Goal: Task Accomplishment & Management: Manage account settings

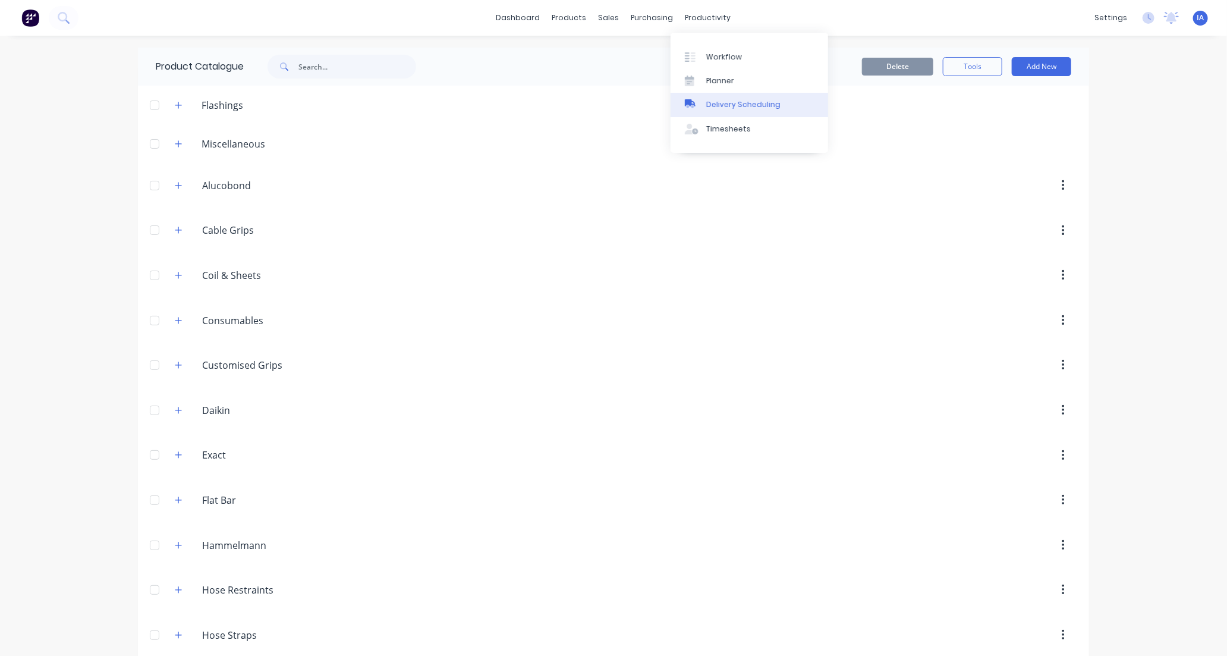
click at [756, 105] on div "Delivery Scheduling" at bounding box center [743, 104] width 74 height 11
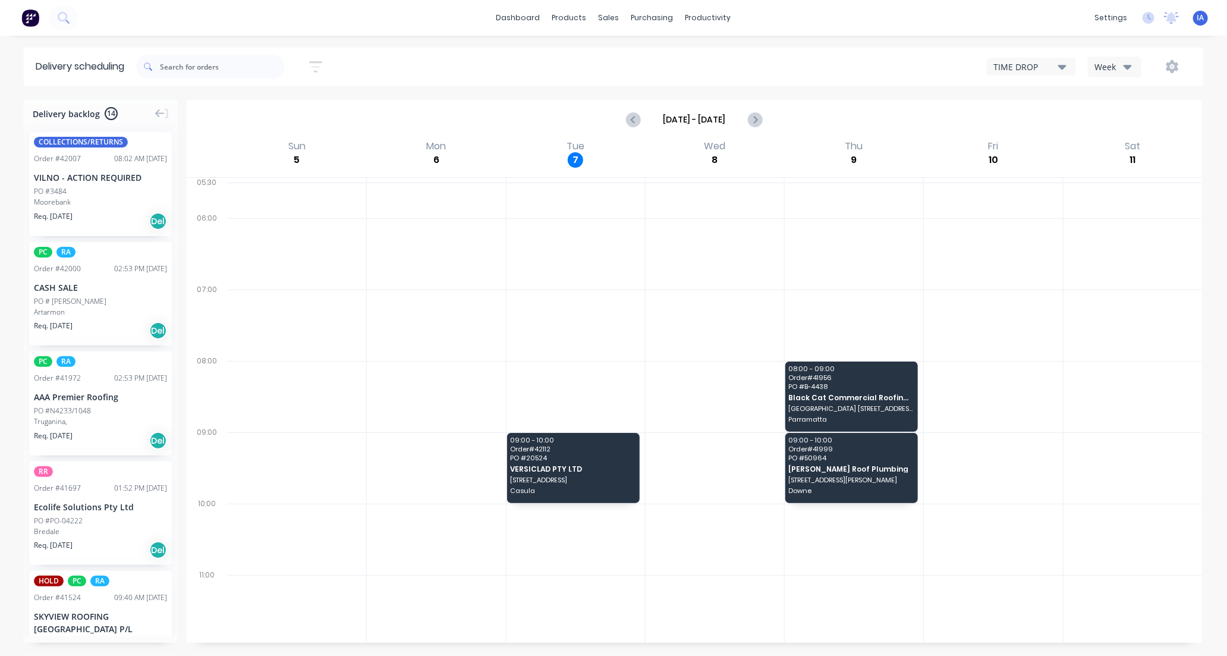
click at [1061, 67] on icon "button" at bounding box center [1062, 67] width 8 height 5
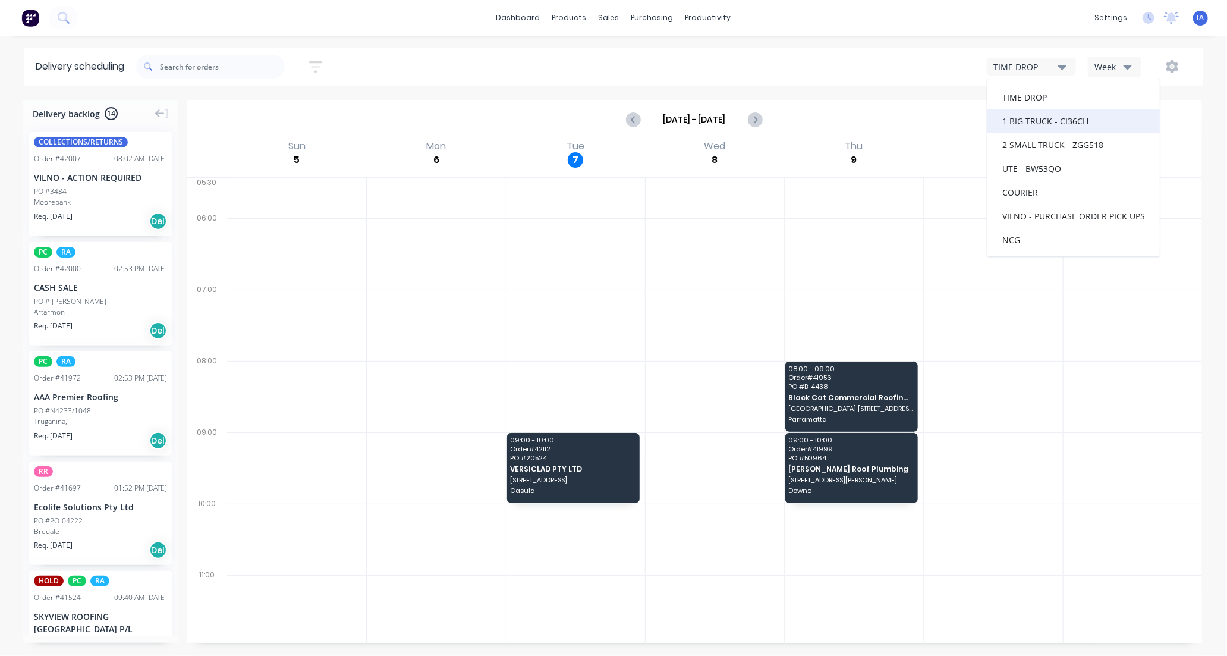
click at [1040, 125] on div "1 BIG TRUCK - CI36CH" at bounding box center [1074, 121] width 172 height 24
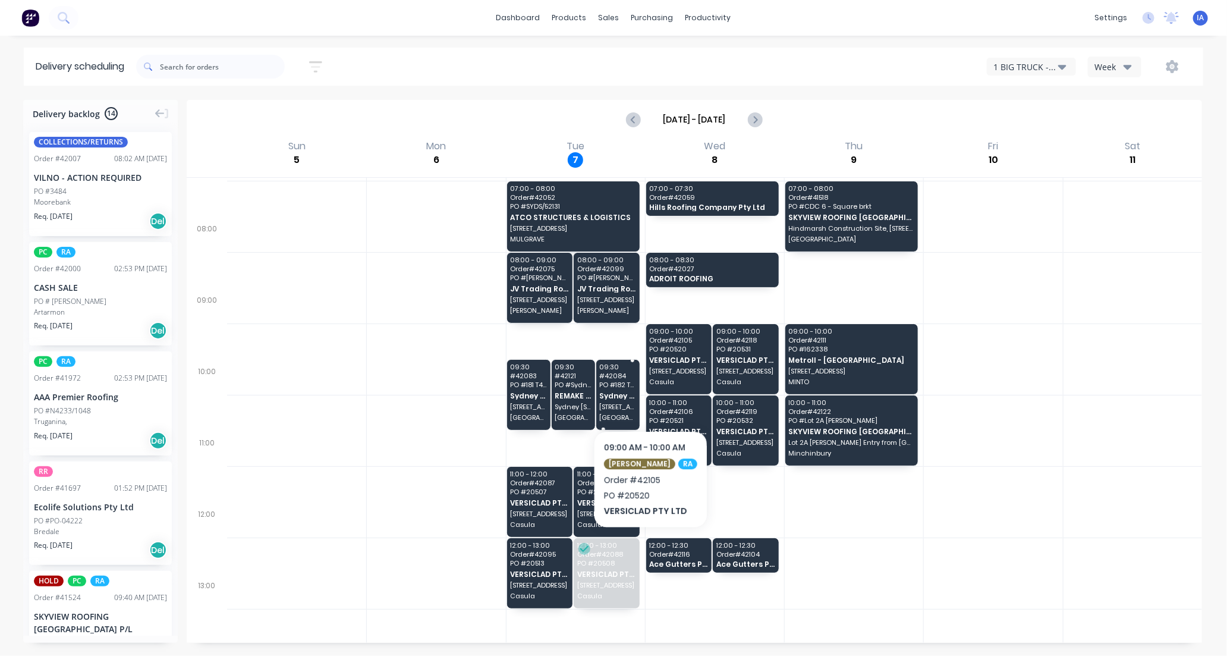
scroll to position [132, 0]
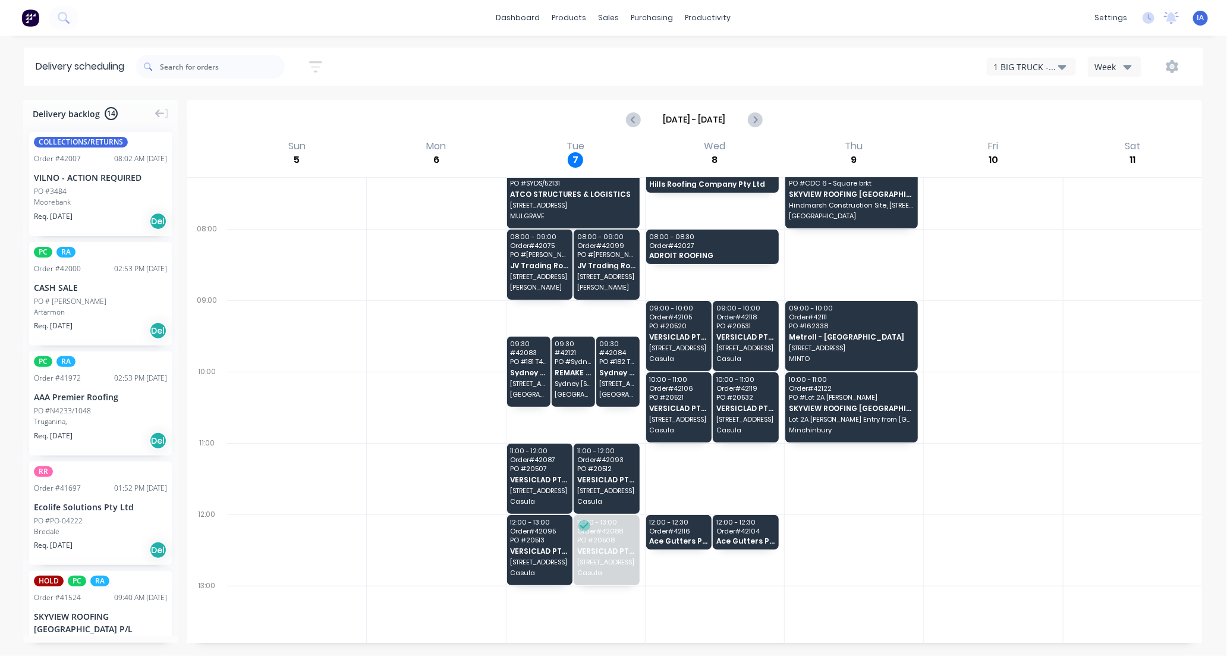
click at [1061, 65] on icon "button" at bounding box center [1062, 67] width 8 height 5
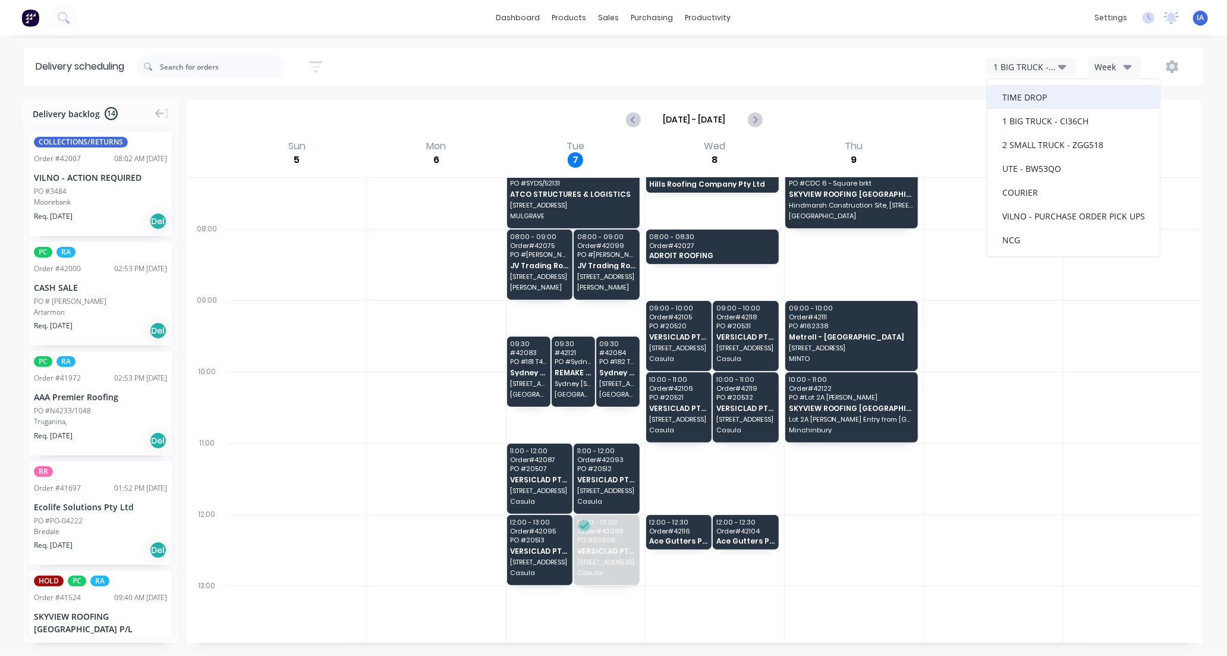
click at [1055, 98] on div "TIME DROP" at bounding box center [1074, 97] width 172 height 24
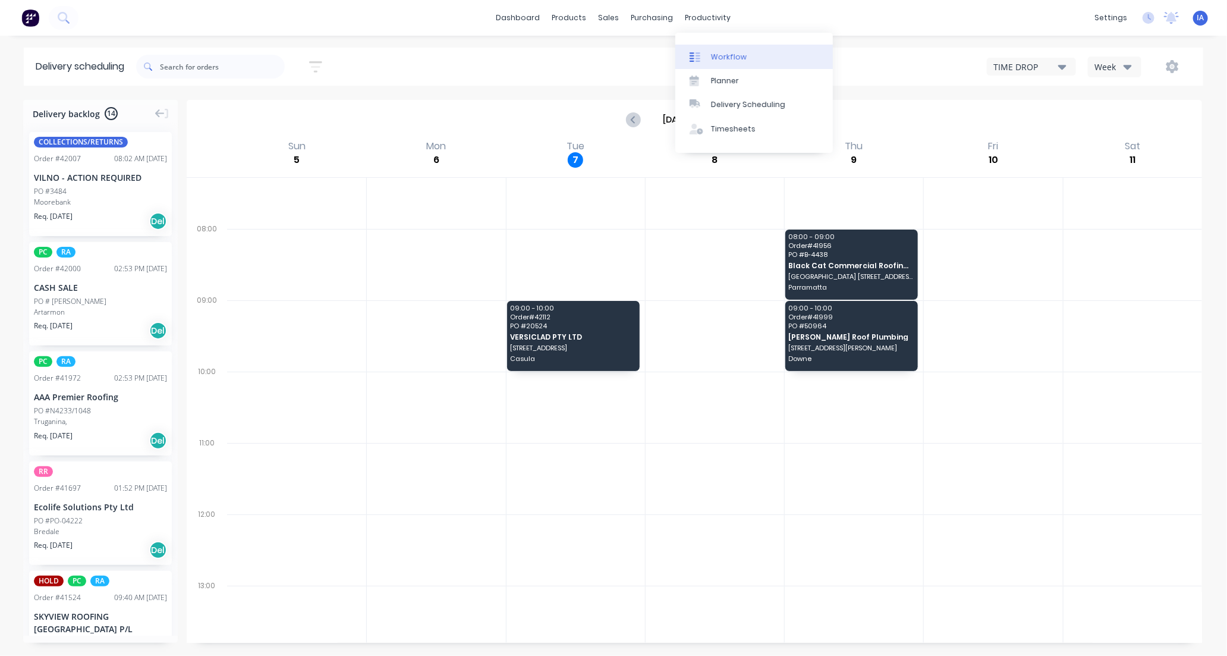
click at [750, 54] on link "Workflow" at bounding box center [754, 57] width 158 height 24
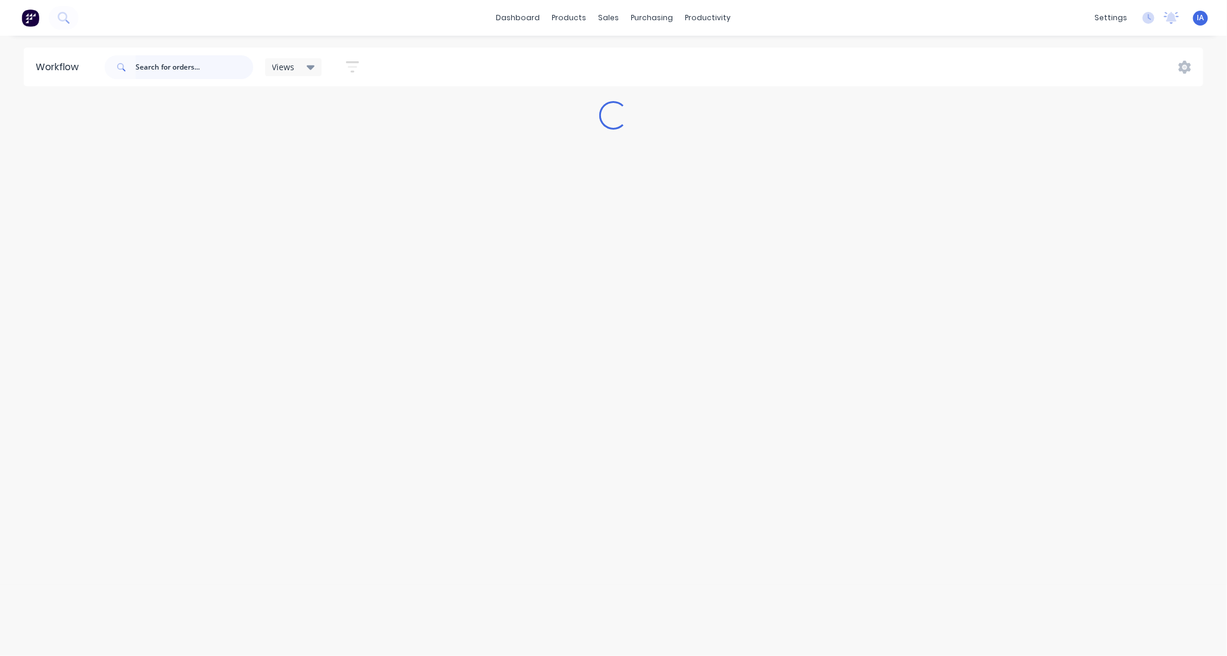
click at [169, 68] on input "text" at bounding box center [195, 67] width 118 height 24
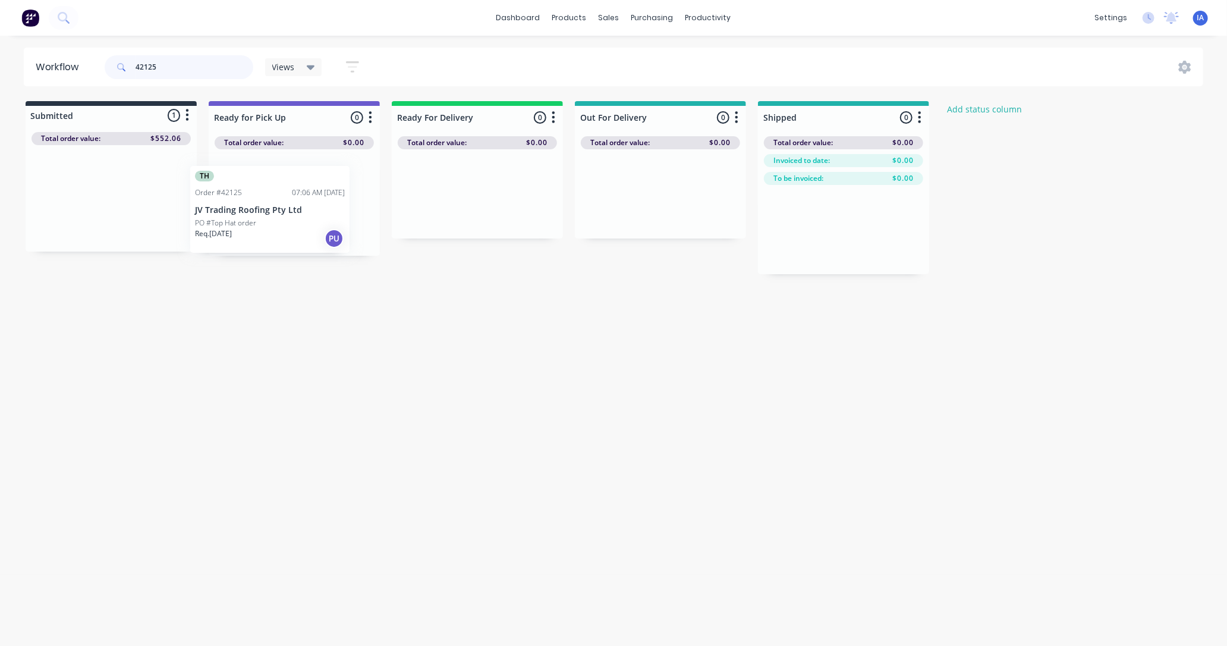
drag, startPoint x: 128, startPoint y: 205, endPoint x: 291, endPoint y: 216, distance: 163.9
click at [291, 216] on div "Submitted 1 Status colour #273444 hex #273444 Save Cancel Summaries Total order…" at bounding box center [637, 187] width 1293 height 173
type input "4"
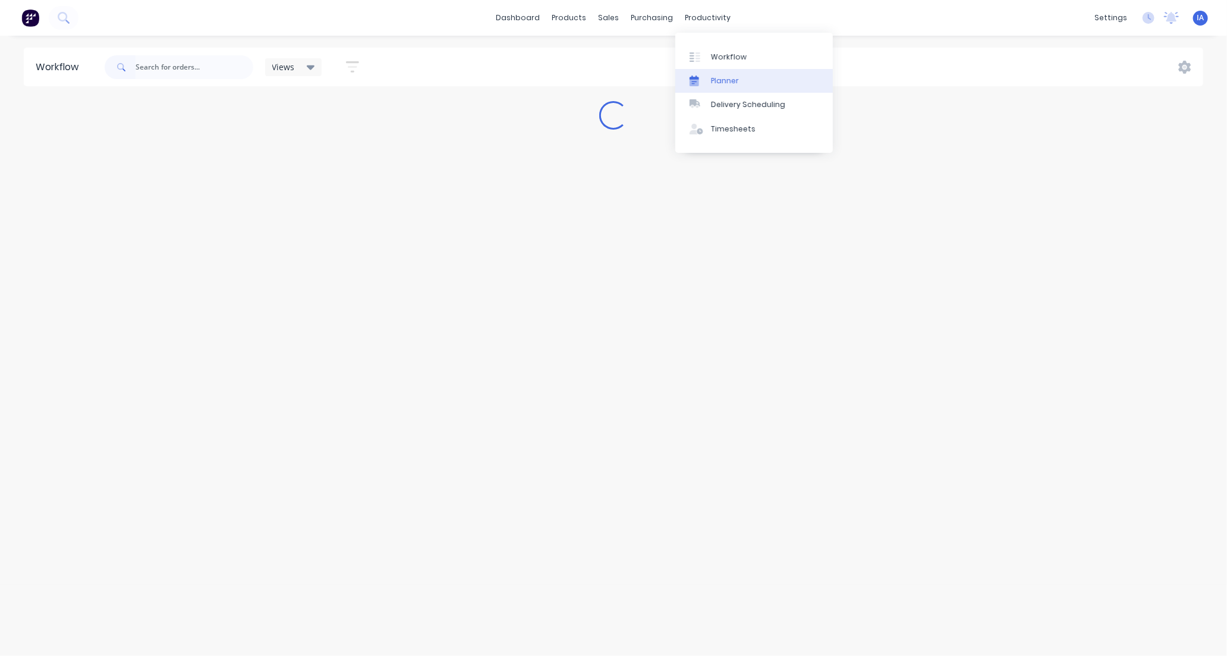
click at [754, 83] on link "Planner" at bounding box center [754, 81] width 158 height 24
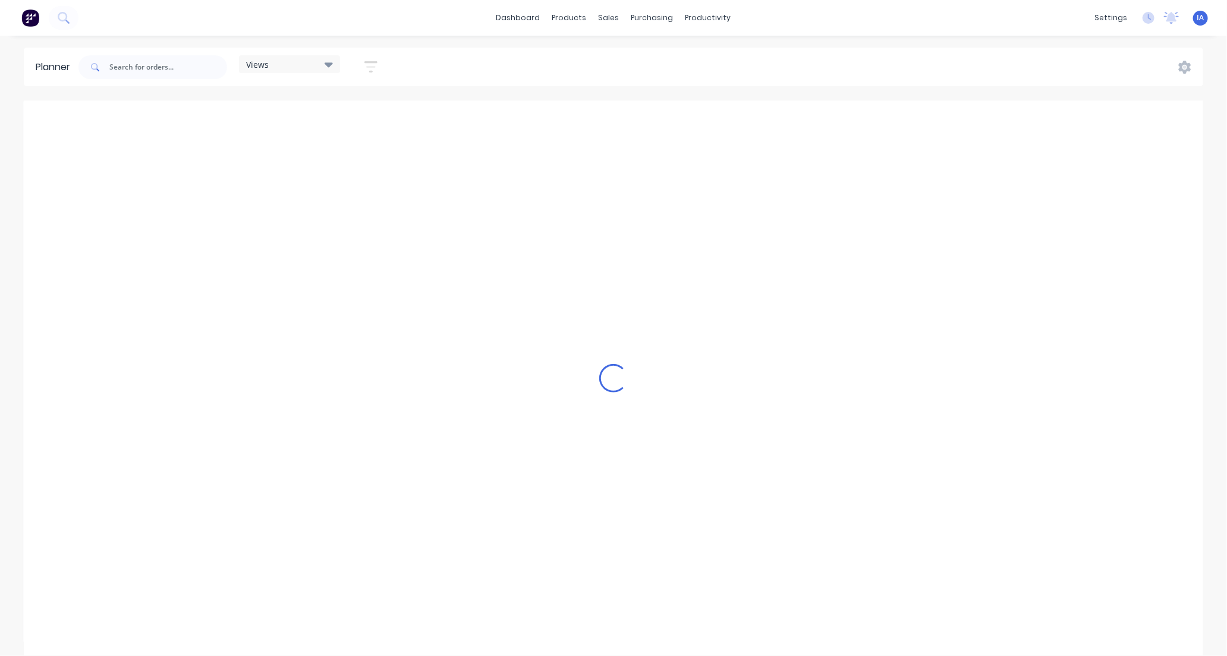
scroll to position [0, 1332]
click at [172, 68] on input "text" at bounding box center [168, 67] width 118 height 24
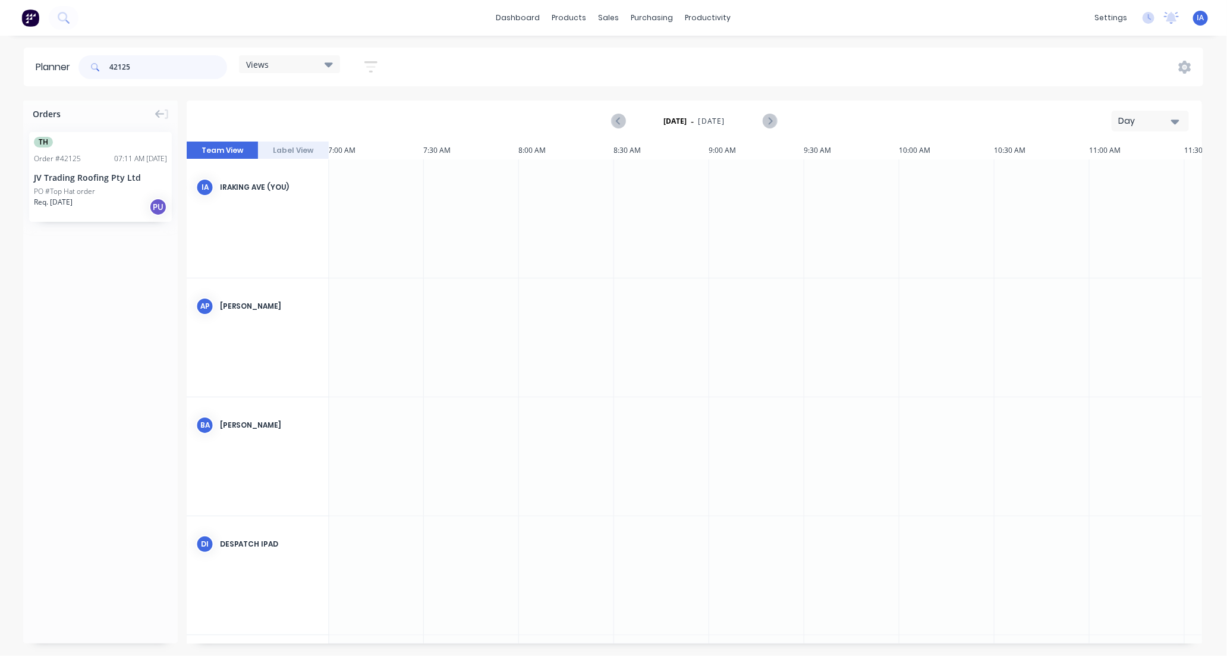
type input "42125"
drag, startPoint x: 137, startPoint y: 203, endPoint x: 476, endPoint y: 185, distance: 339.9
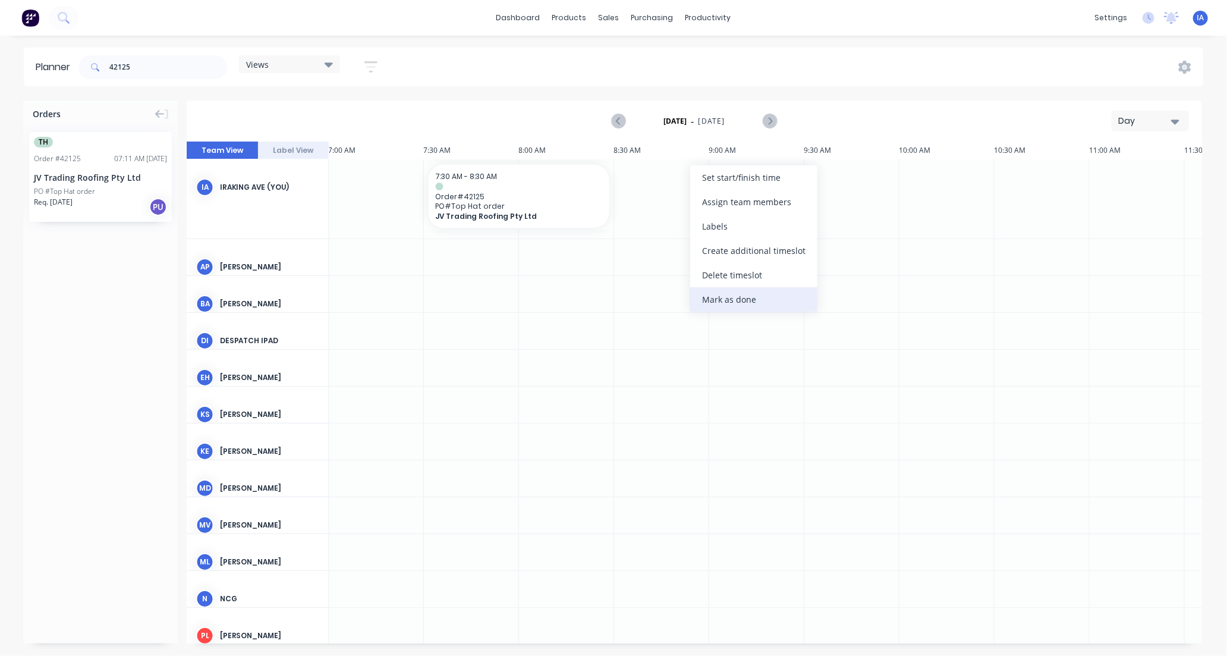
click at [748, 296] on div "Mark as done" at bounding box center [753, 299] width 127 height 24
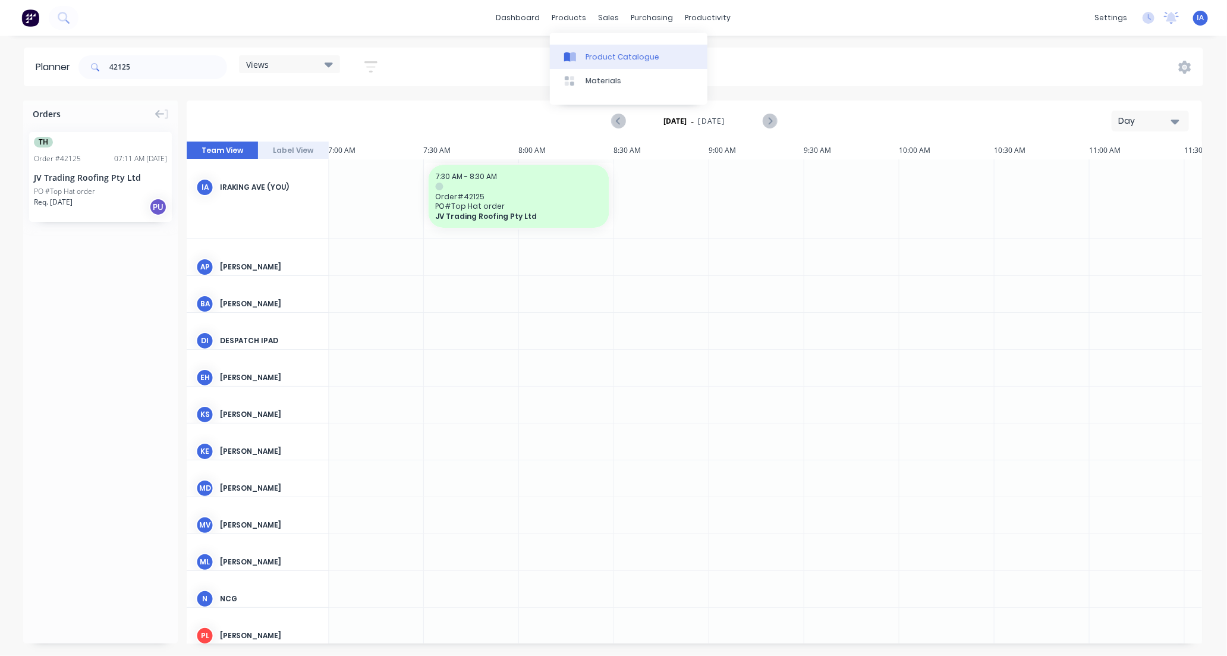
click at [629, 58] on div "Product Catalogue" at bounding box center [623, 57] width 74 height 11
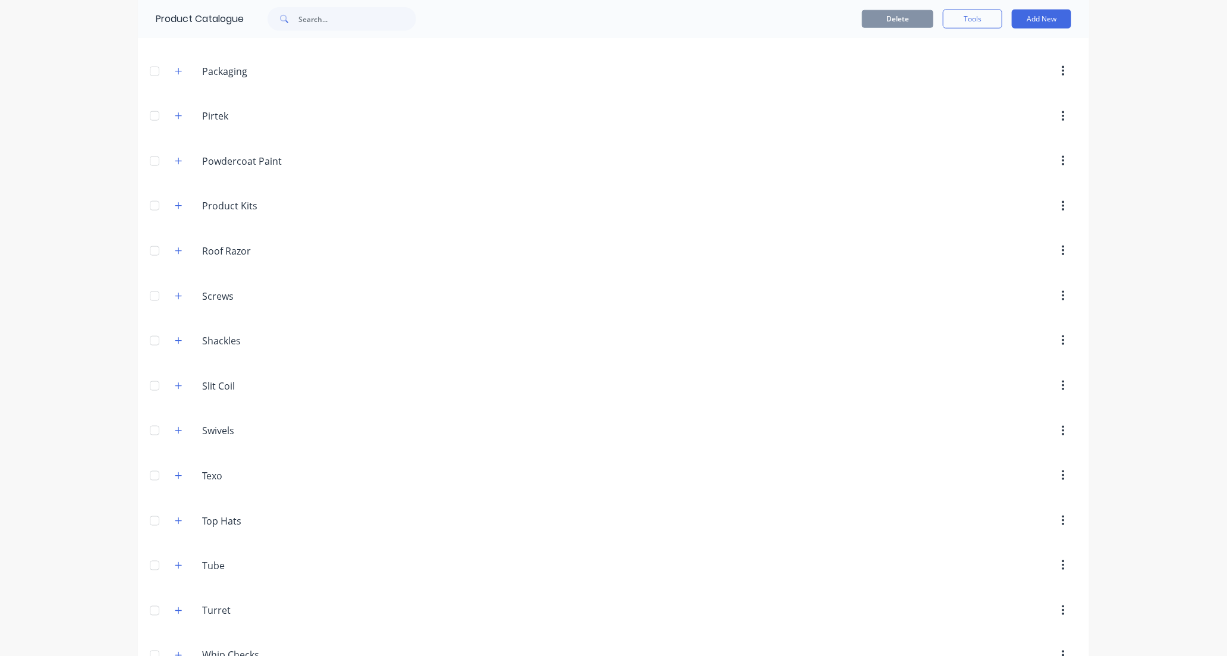
scroll to position [793, 0]
click at [175, 517] on icon "button" at bounding box center [178, 516] width 7 height 8
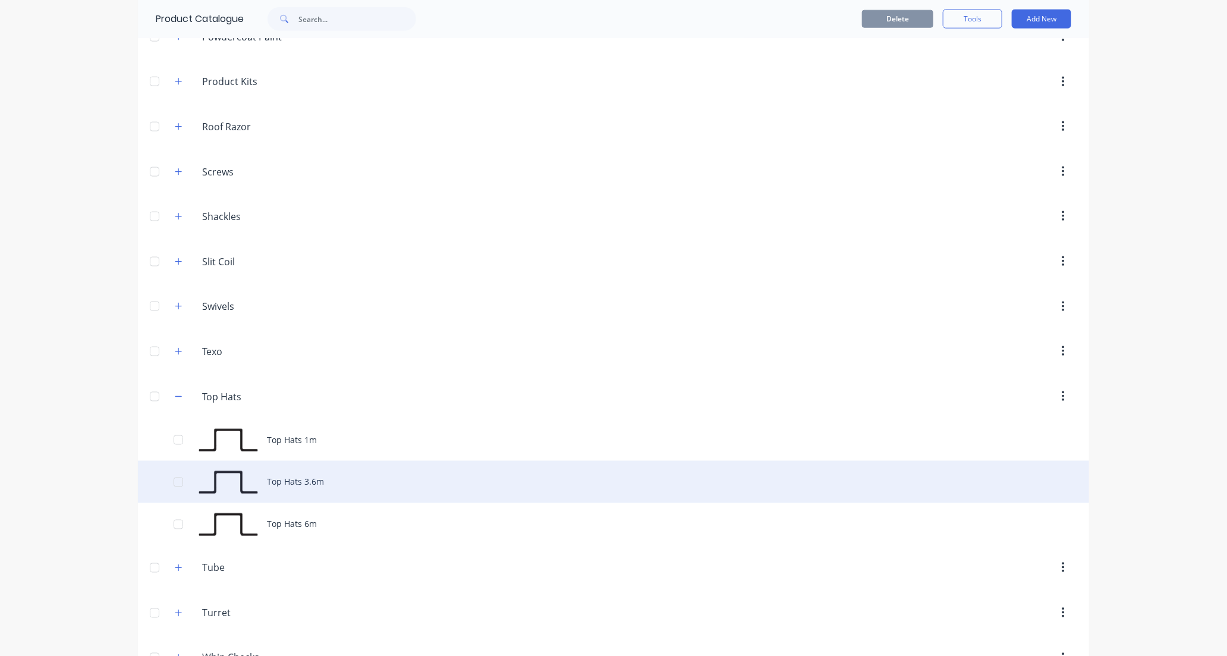
scroll to position [925, 0]
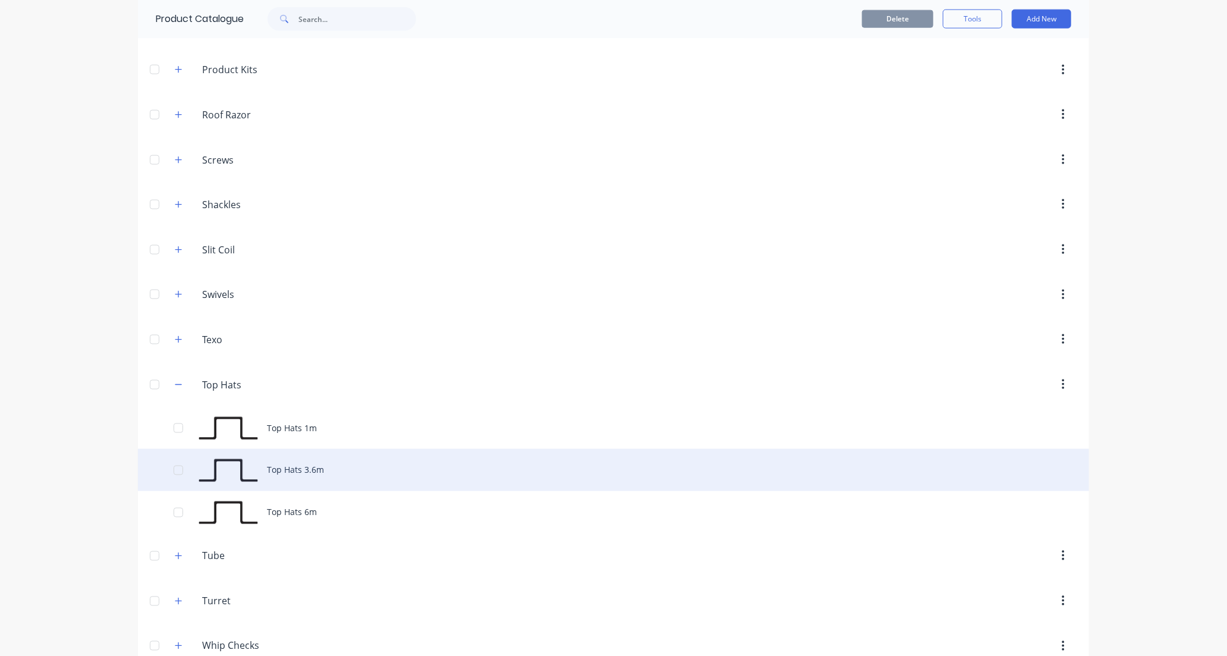
click at [444, 471] on div "Top Hats 3.6m" at bounding box center [613, 470] width 951 height 42
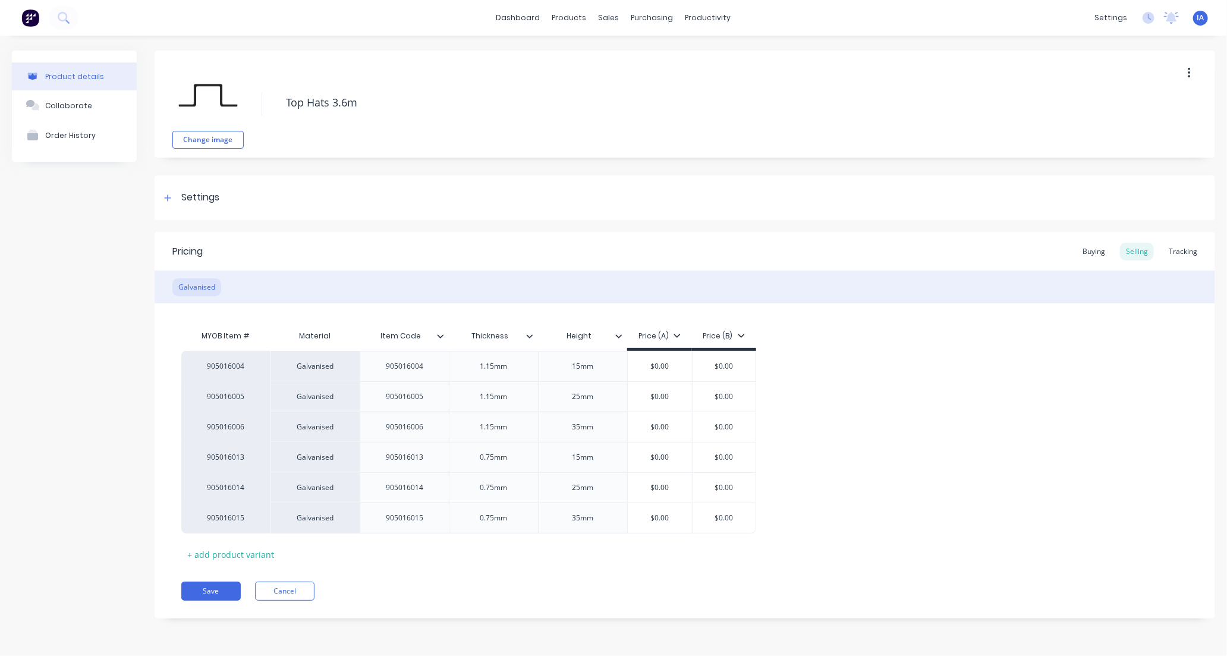
type textarea "x"
click at [1177, 253] on div "Tracking" at bounding box center [1183, 252] width 40 height 18
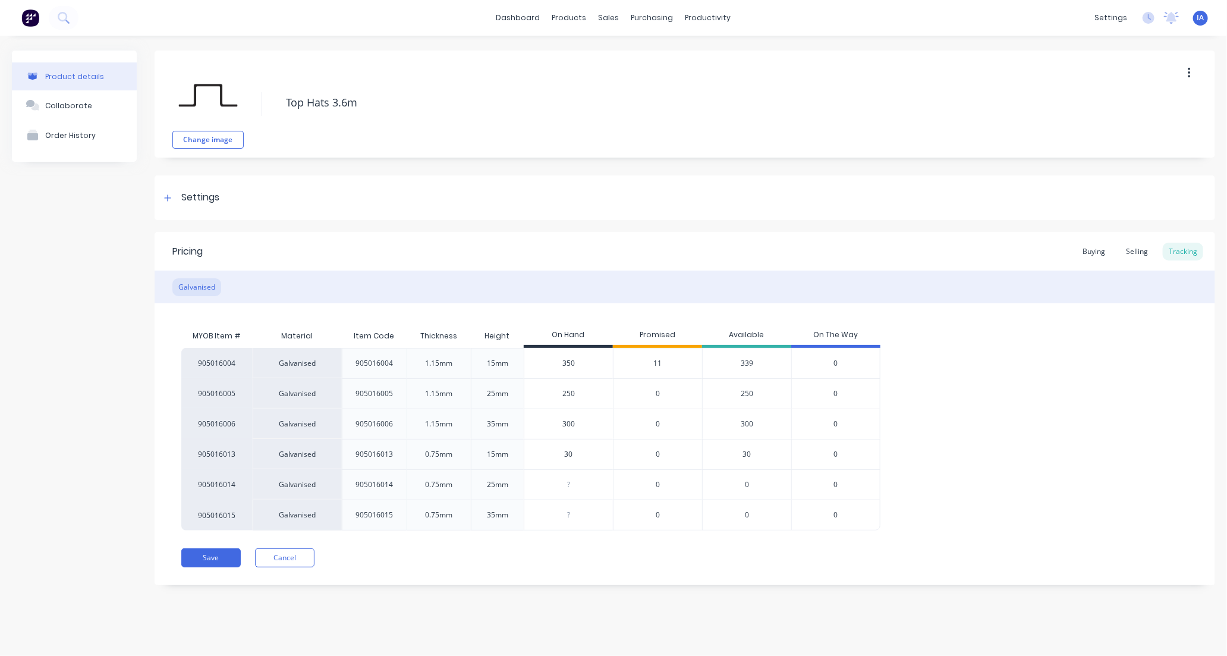
click at [568, 361] on input "350" at bounding box center [568, 363] width 89 height 11
type input "3"
type textarea "x"
type input "361"
type textarea "x"
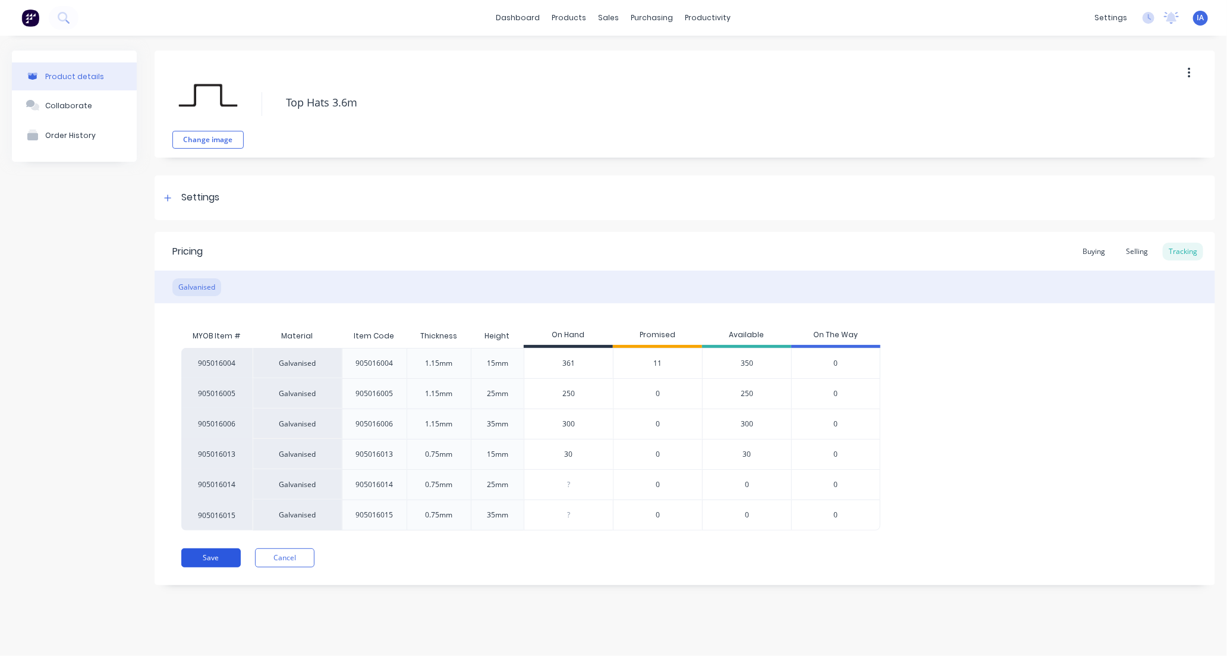
type input "361"
click at [221, 558] on button "Save" at bounding box center [210, 557] width 59 height 19
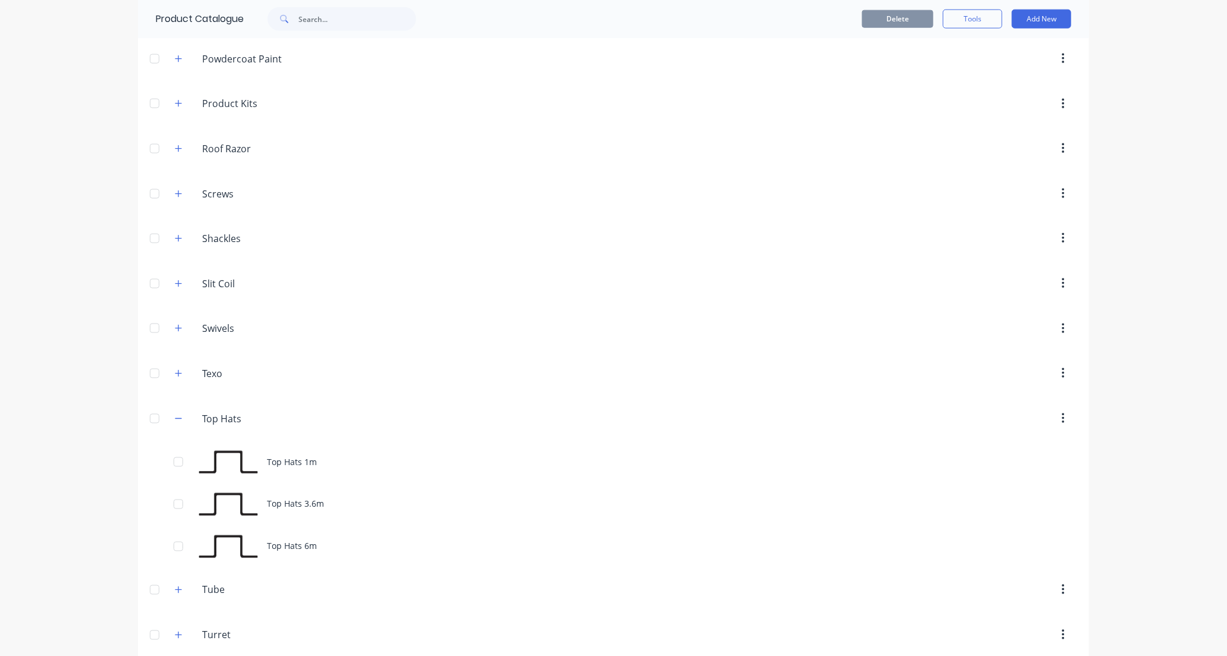
scroll to position [997, 0]
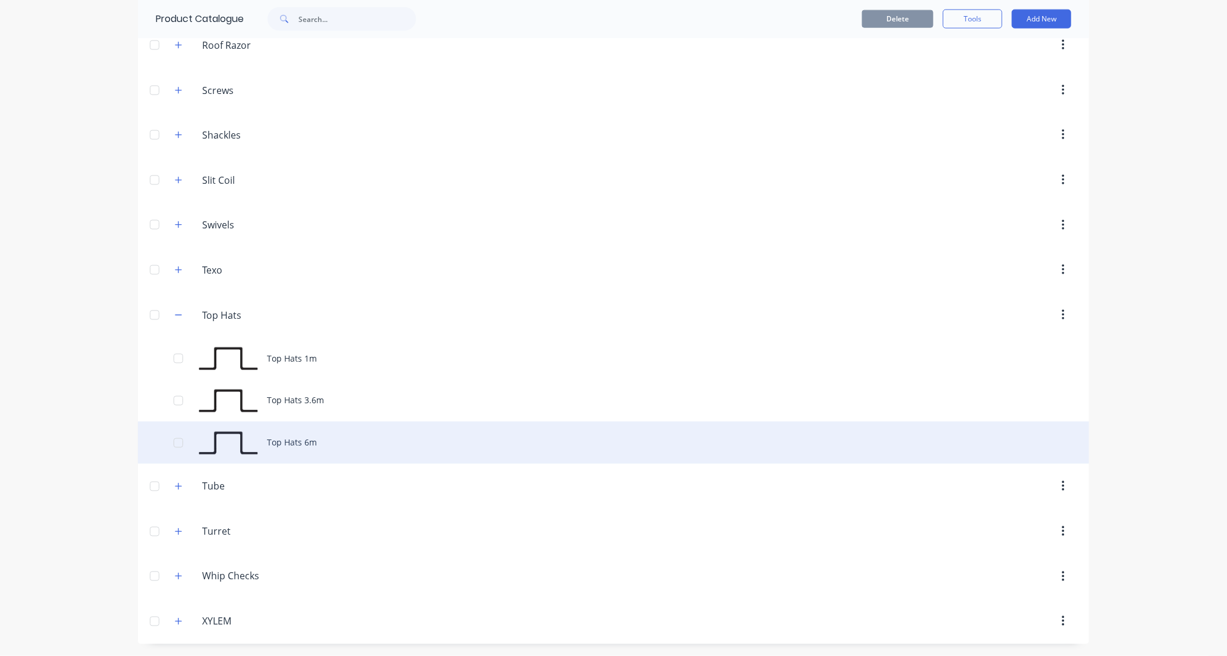
click at [344, 448] on div "Top Hats 6m" at bounding box center [613, 443] width 951 height 42
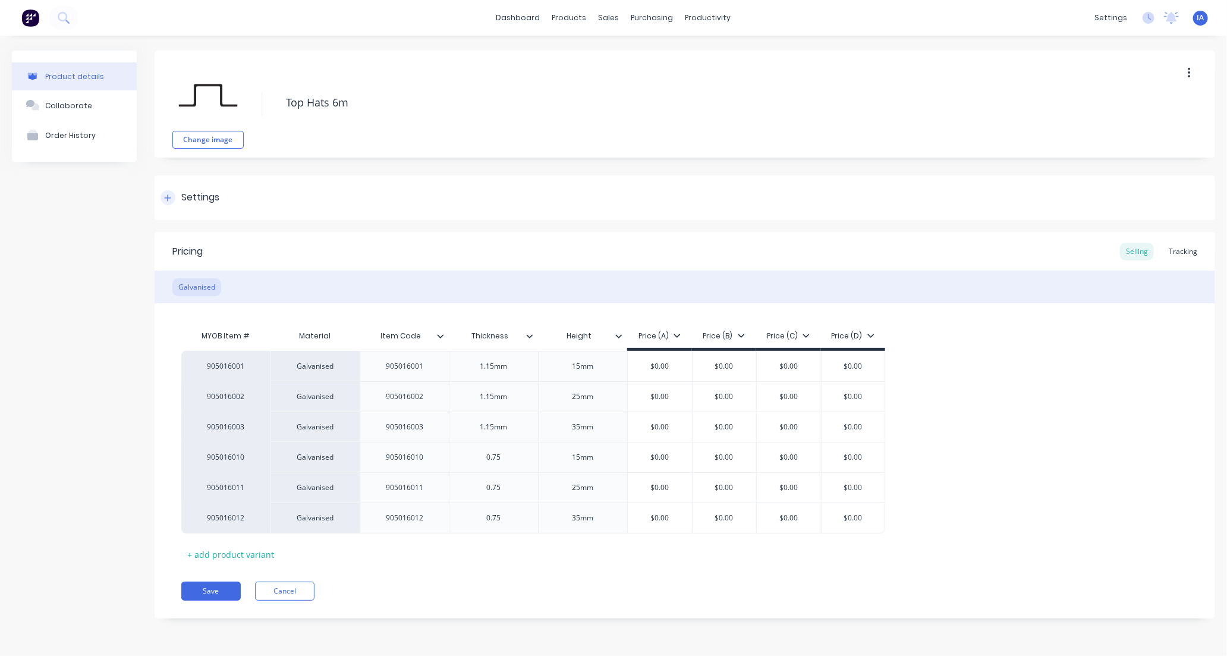
type textarea "x"
click at [1186, 248] on div "Tracking" at bounding box center [1183, 252] width 40 height 18
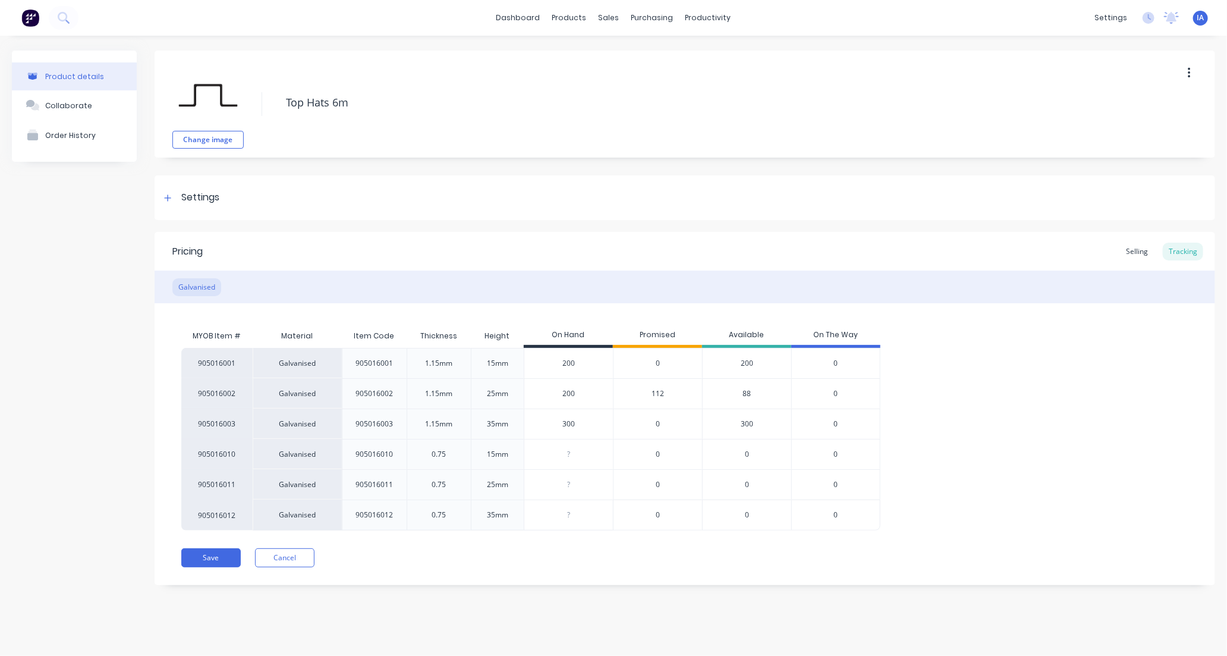
click at [567, 391] on input "200" at bounding box center [568, 393] width 89 height 11
type input "2"
type textarea "x"
type input "212"
type textarea "x"
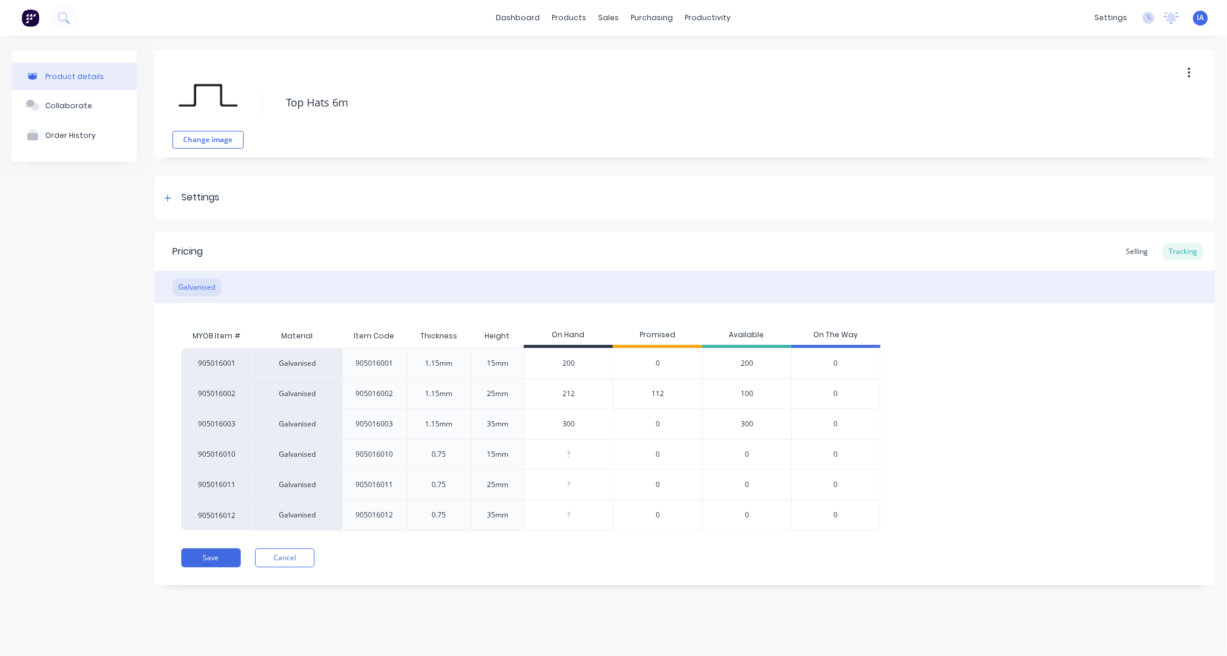
type input "212"
click at [1077, 419] on div "905016001 Galvanised 905016001 1.15mm 15mm 200 0 200 0 905016002 Galvanised 905…" at bounding box center [684, 439] width 1007 height 183
click at [200, 557] on button "Save" at bounding box center [210, 557] width 59 height 19
type textarea "x"
